Goal: Check status

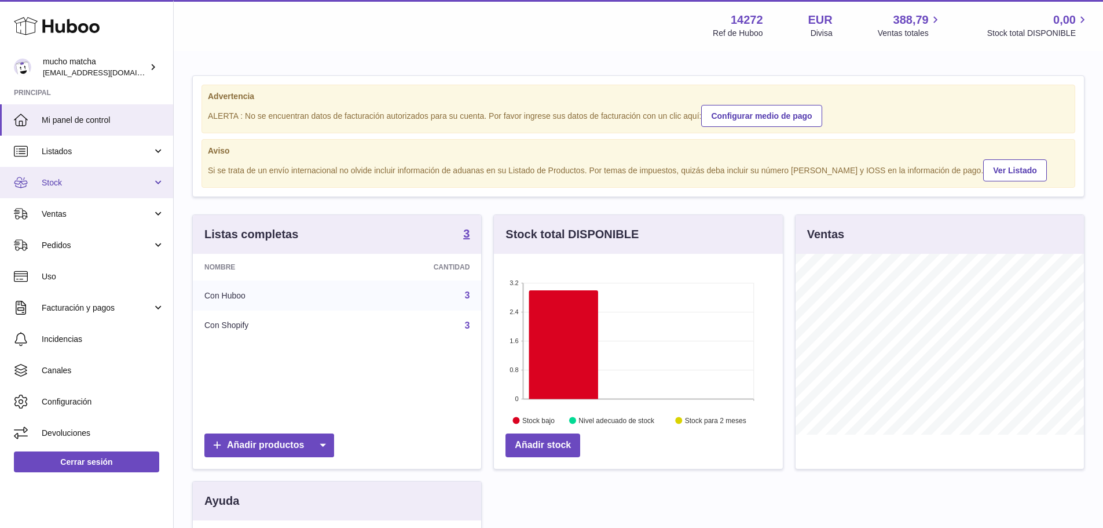
scroll to position [181, 289]
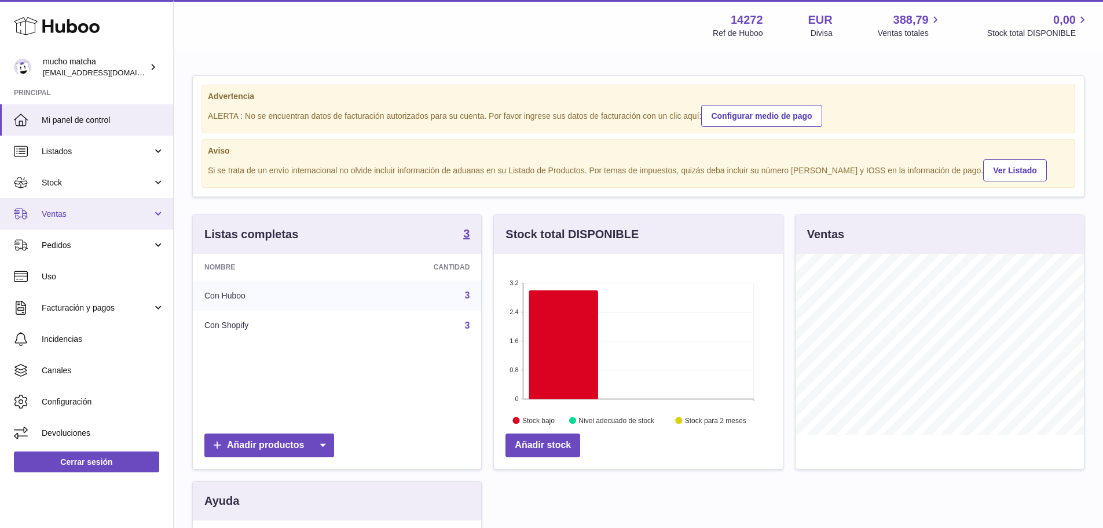
click at [76, 220] on link "Ventas" at bounding box center [86, 213] width 173 height 31
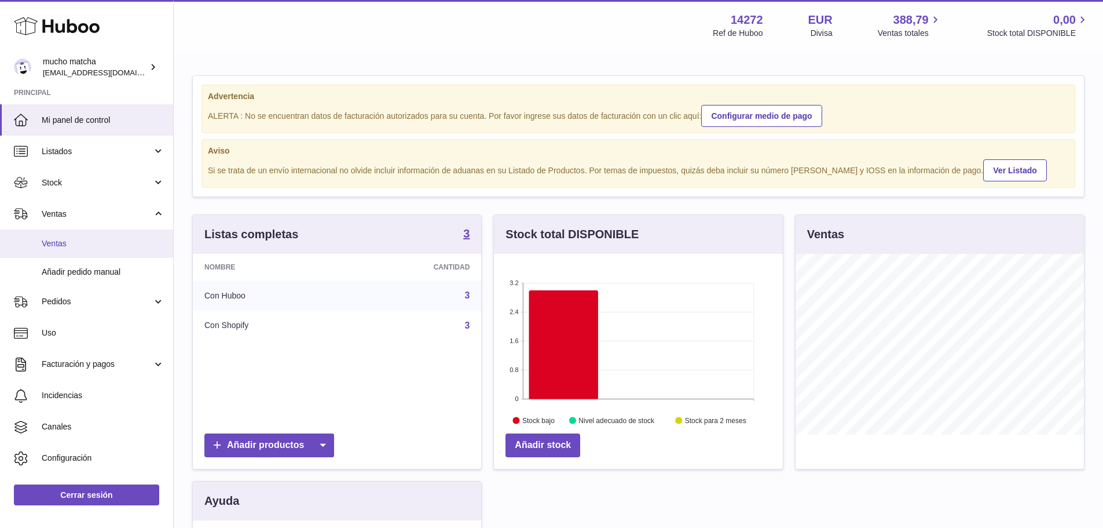
click at [74, 244] on span "Ventas" at bounding box center [103, 243] width 123 height 11
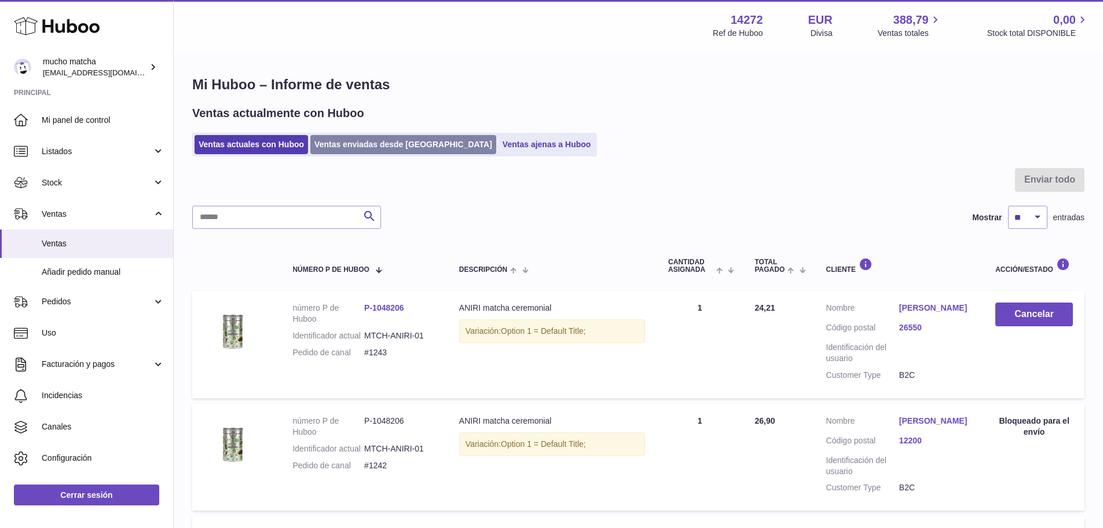
click at [344, 141] on link "Ventas enviadas desde Huboo" at bounding box center [403, 144] width 186 height 19
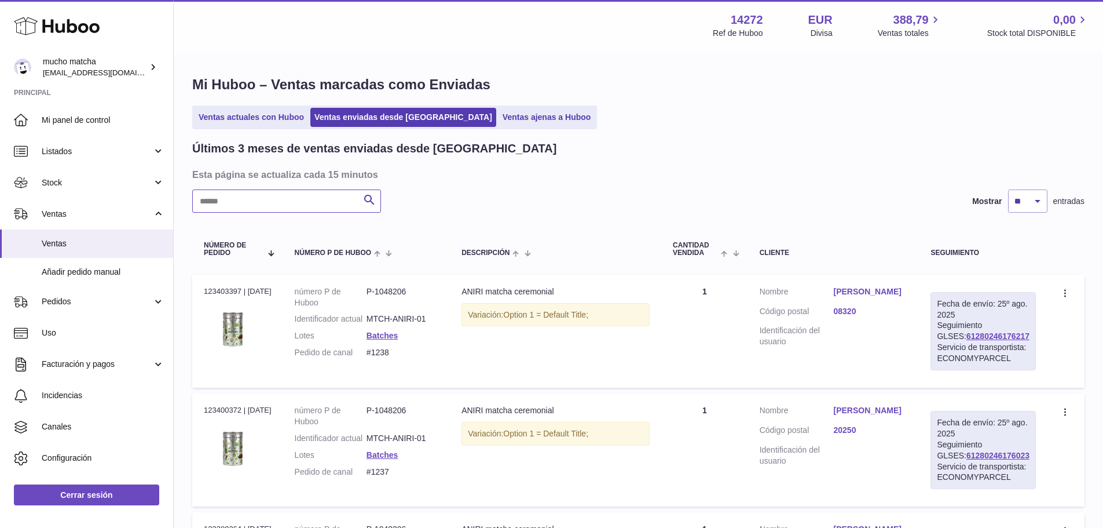
click at [264, 203] on input "text" at bounding box center [286, 200] width 189 height 23
paste input "****"
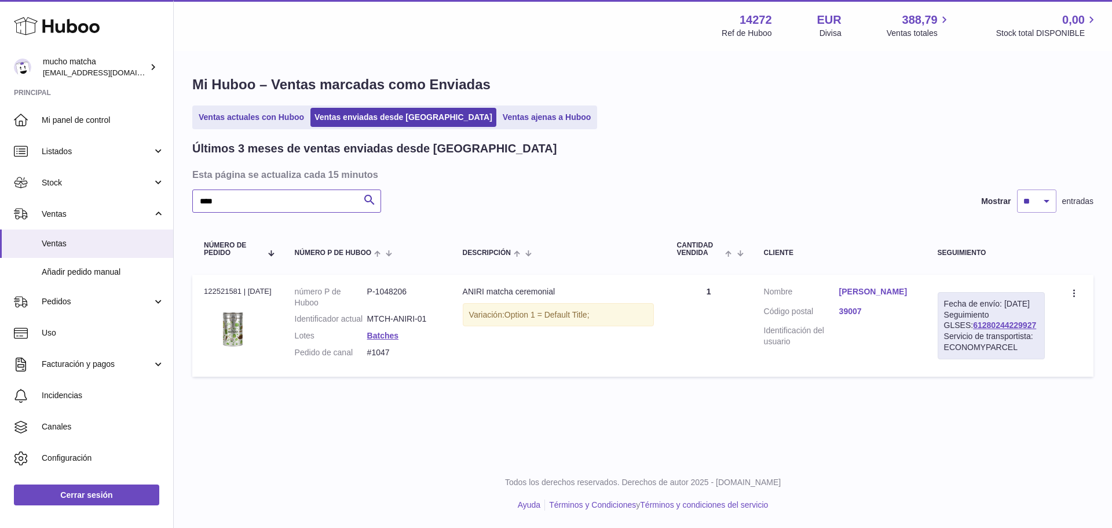
type input "****"
drag, startPoint x: 1014, startPoint y: 336, endPoint x: 941, endPoint y: 337, distance: 73.6
click at [941, 337] on div "Fecha de envío: 11º ago. 2025 Seguimiento GLSES: 61280244229927 Servicio de tra…" at bounding box center [991, 325] width 107 height 67
copy link "61280244229927"
click at [1070, 382] on table "Número de pedido número P de Huboo Descripción Cantidad vendida Cliente Seguimi…" at bounding box center [642, 303] width 901 height 158
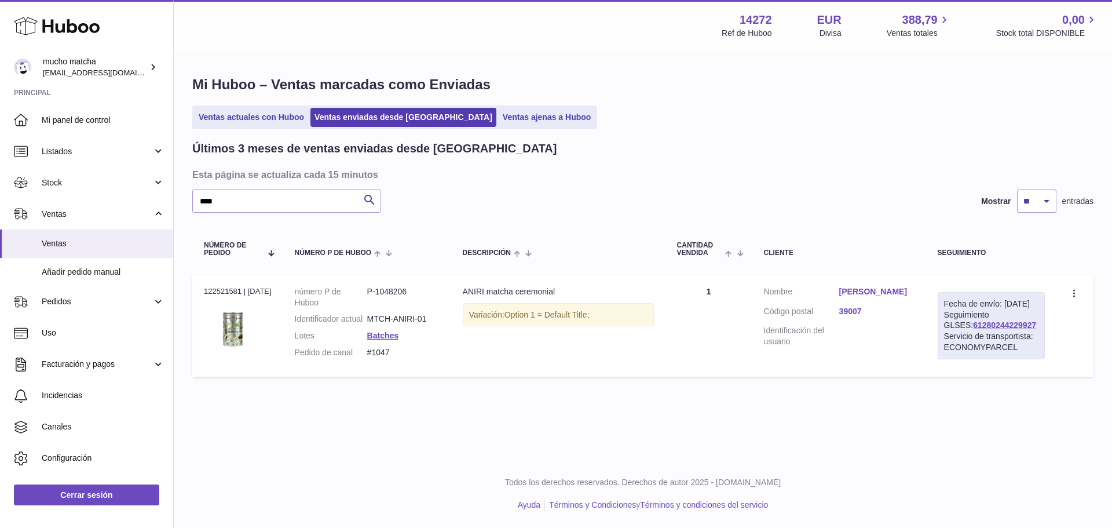
drag, startPoint x: 1016, startPoint y: 334, endPoint x: 934, endPoint y: 339, distance: 81.8
click at [934, 339] on td "Fecha de envío: 11º ago. 2025 Seguimiento GLSES: 61280244229927 Servicio de tra…" at bounding box center [991, 326] width 130 height 102
copy link "61280244229927"
